Goal: Task Accomplishment & Management: Manage account settings

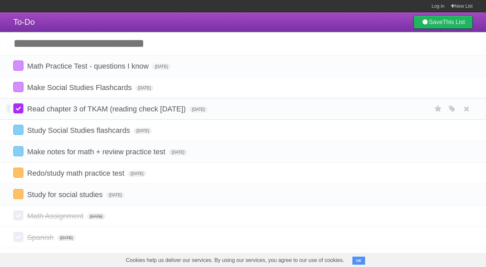
click at [20, 112] on label at bounding box center [18, 108] width 10 height 10
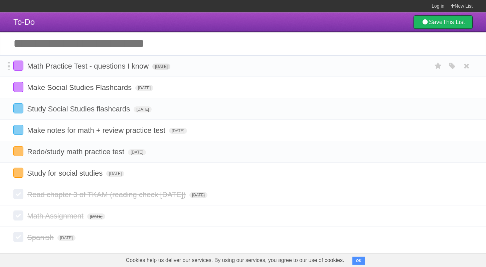
click at [165, 70] on span "[DATE]" at bounding box center [161, 67] width 18 height 6
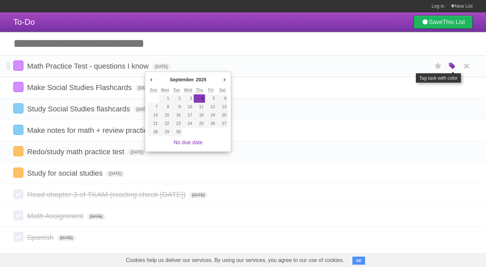
click at [454, 70] on icon "button" at bounding box center [452, 66] width 9 height 9
click at [410, 68] on div "White Red Blue Green Purple Orange" at bounding box center [408, 66] width 67 height 9
click at [408, 68] on label "Green" at bounding box center [405, 65] width 7 height 7
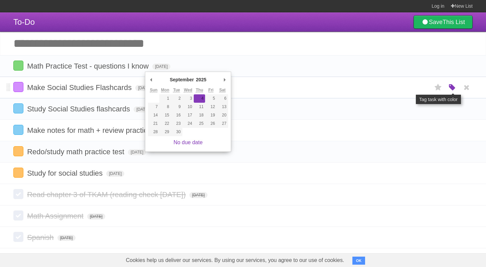
click at [449, 91] on icon "button" at bounding box center [452, 87] width 9 height 9
click at [405, 90] on label "Green" at bounding box center [405, 87] width 7 height 7
click at [285, 24] on header "To-Do Save This List" at bounding box center [243, 21] width 486 height 19
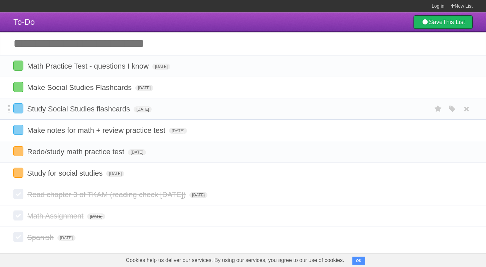
click at [447, 111] on div "White Red Blue Green Purple Orange" at bounding box center [452, 108] width 13 height 11
click at [448, 109] on icon "button" at bounding box center [452, 109] width 9 height 9
click at [428, 108] on div "White Red Blue Green Purple Orange" at bounding box center [408, 109] width 67 height 9
click at [427, 108] on div "White Red Blue Green Purple Orange" at bounding box center [408, 109] width 67 height 9
click at [426, 109] on label "Orange" at bounding box center [423, 108] width 7 height 7
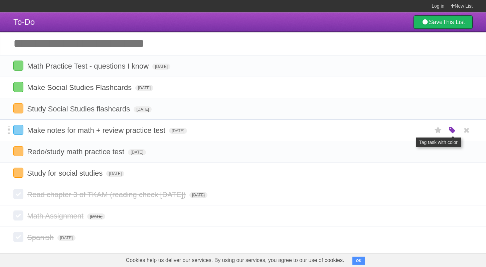
click at [451, 134] on icon "button" at bounding box center [452, 130] width 9 height 9
click at [404, 134] on label "Green" at bounding box center [405, 129] width 7 height 7
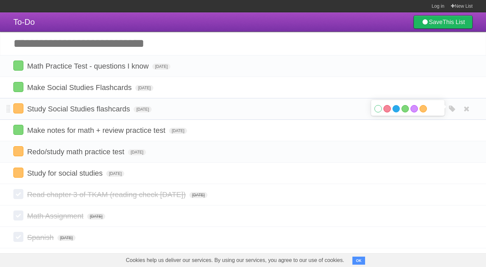
click at [397, 111] on label "Blue" at bounding box center [396, 108] width 7 height 7
click at [404, 112] on label "Green" at bounding box center [405, 108] width 7 height 7
